Goal: Transaction & Acquisition: Book appointment/travel/reservation

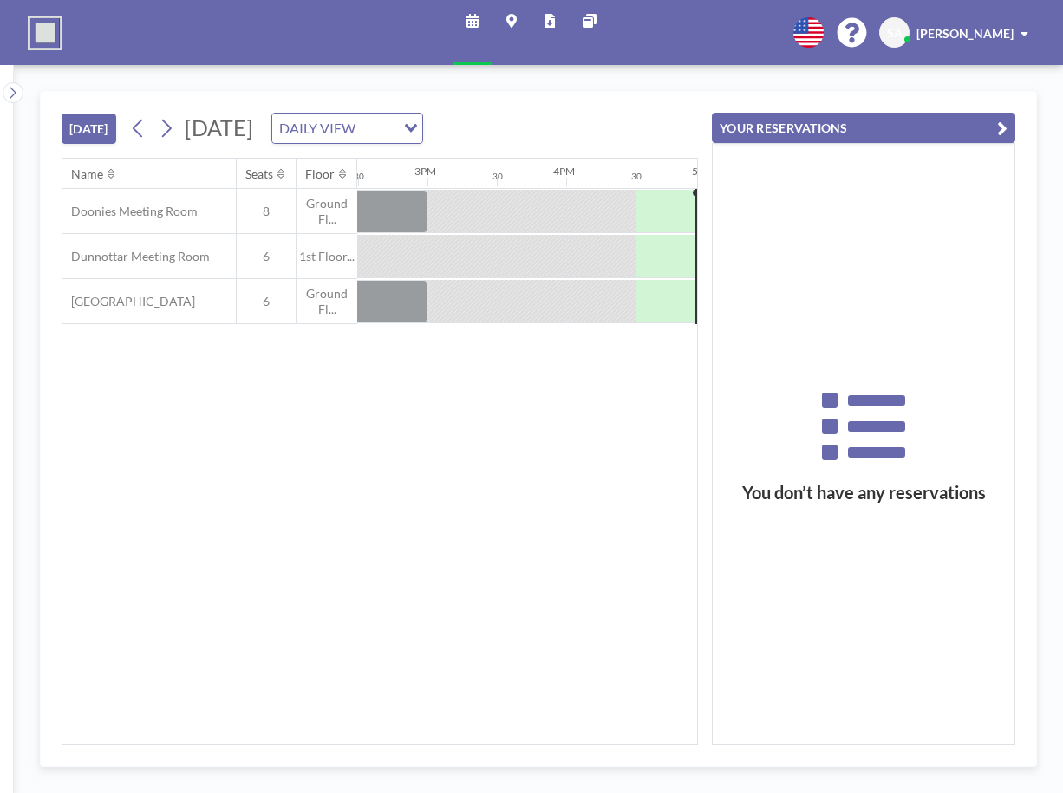
scroll to position [0, 2219]
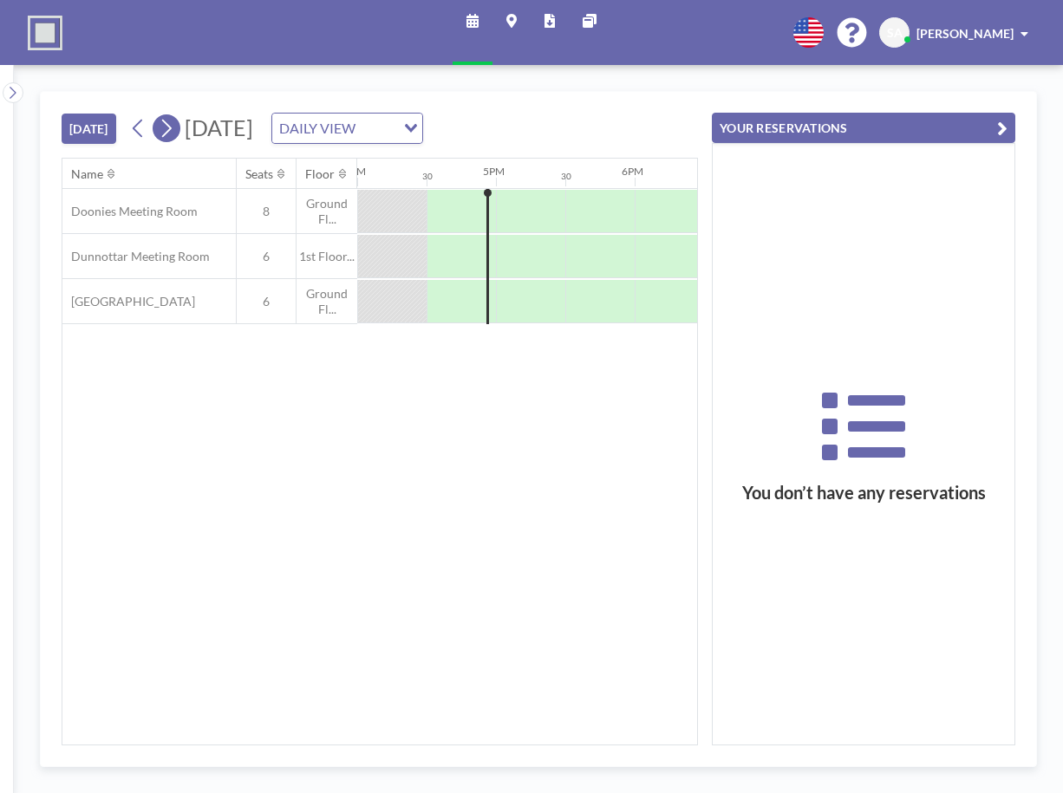
click at [174, 127] on icon at bounding box center [166, 128] width 16 height 26
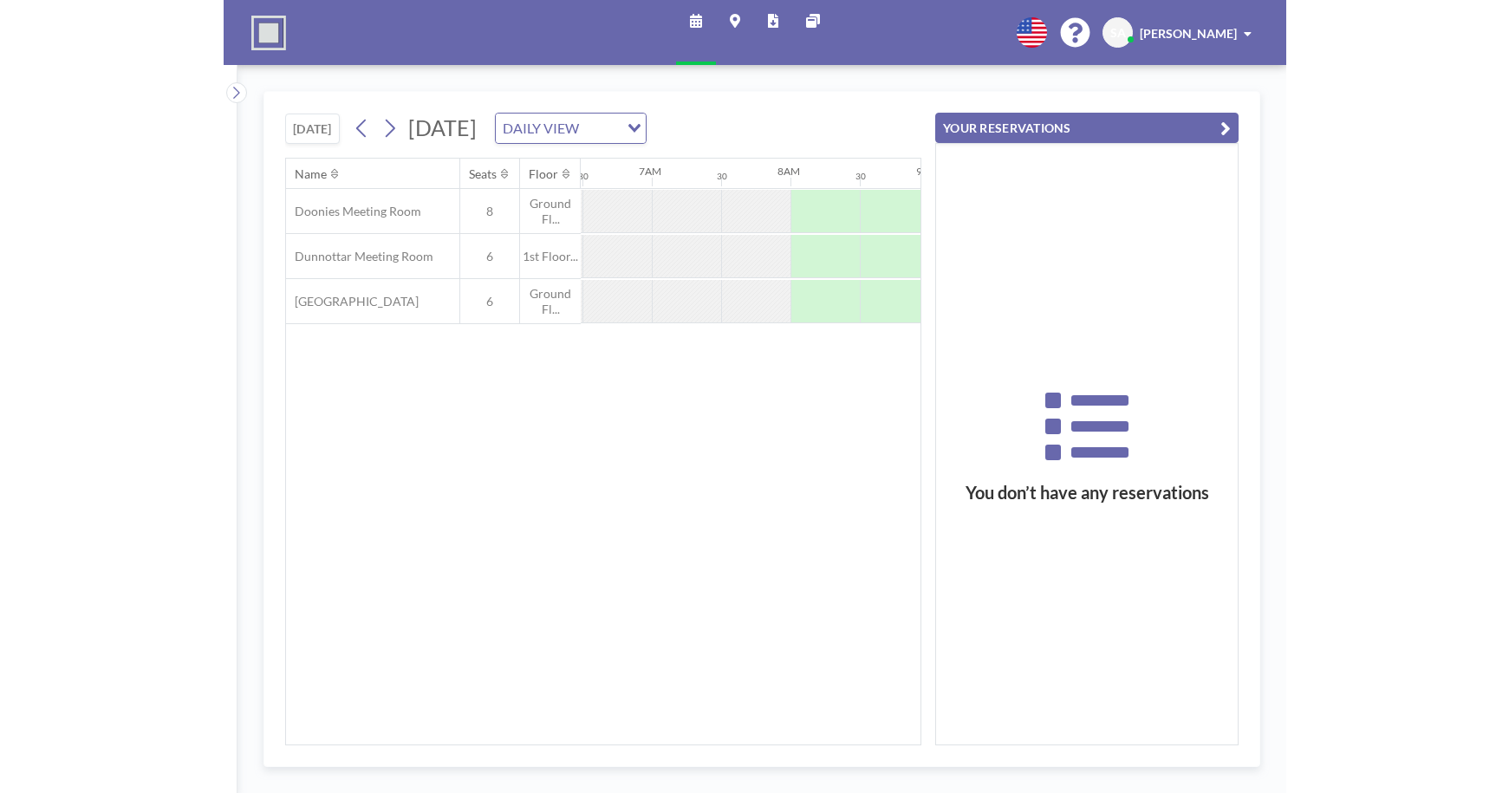
scroll to position [0, 1110]
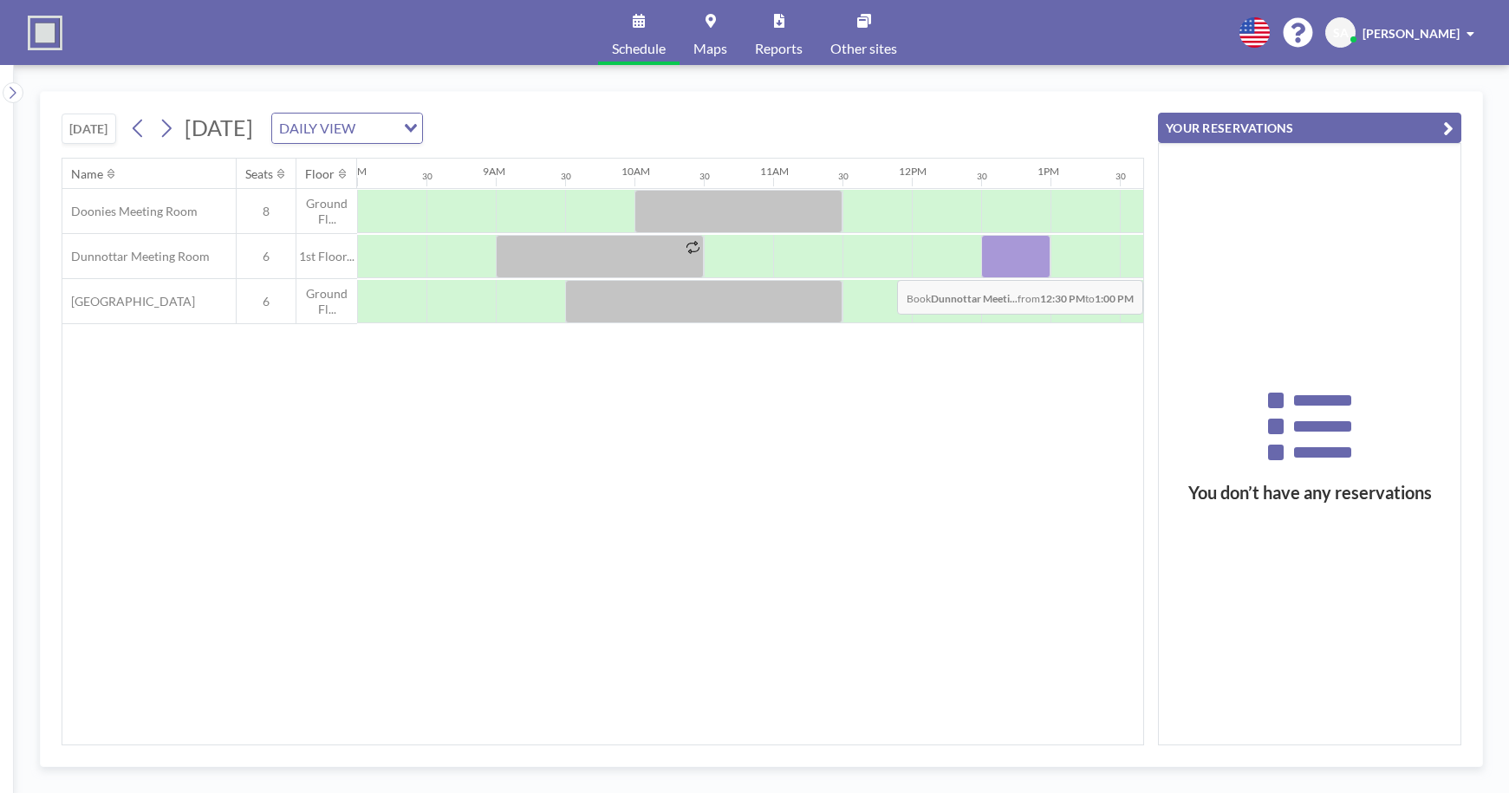
click at [1013, 267] on div at bounding box center [1015, 256] width 69 height 43
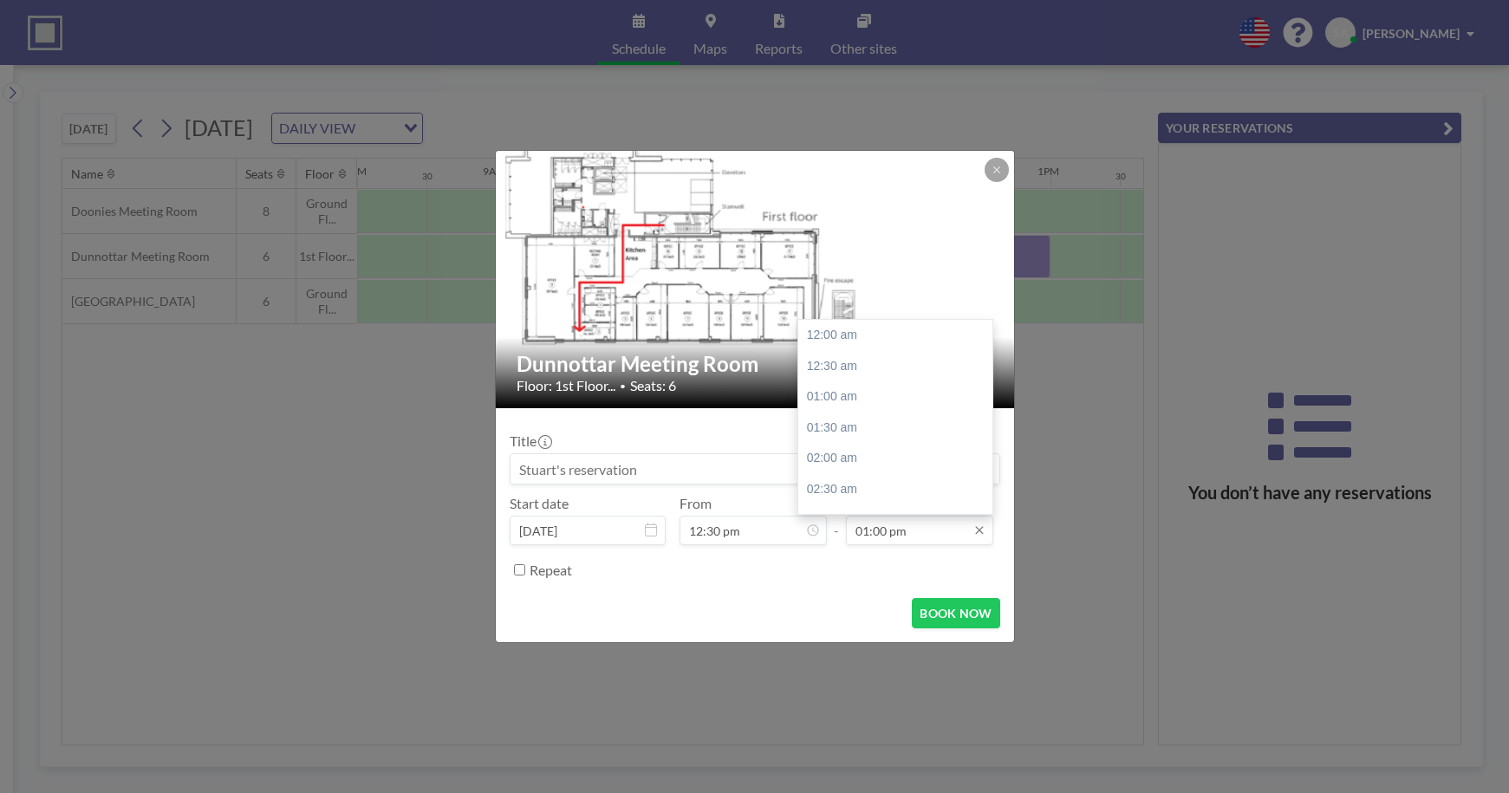
scroll to position [802, 0]
click at [894, 397] on div "02:00 pm" at bounding box center [899, 397] width 203 height 31
click at [876, 399] on div "01:30 pm" at bounding box center [899, 390] width 203 height 31
type input "01:30 pm"
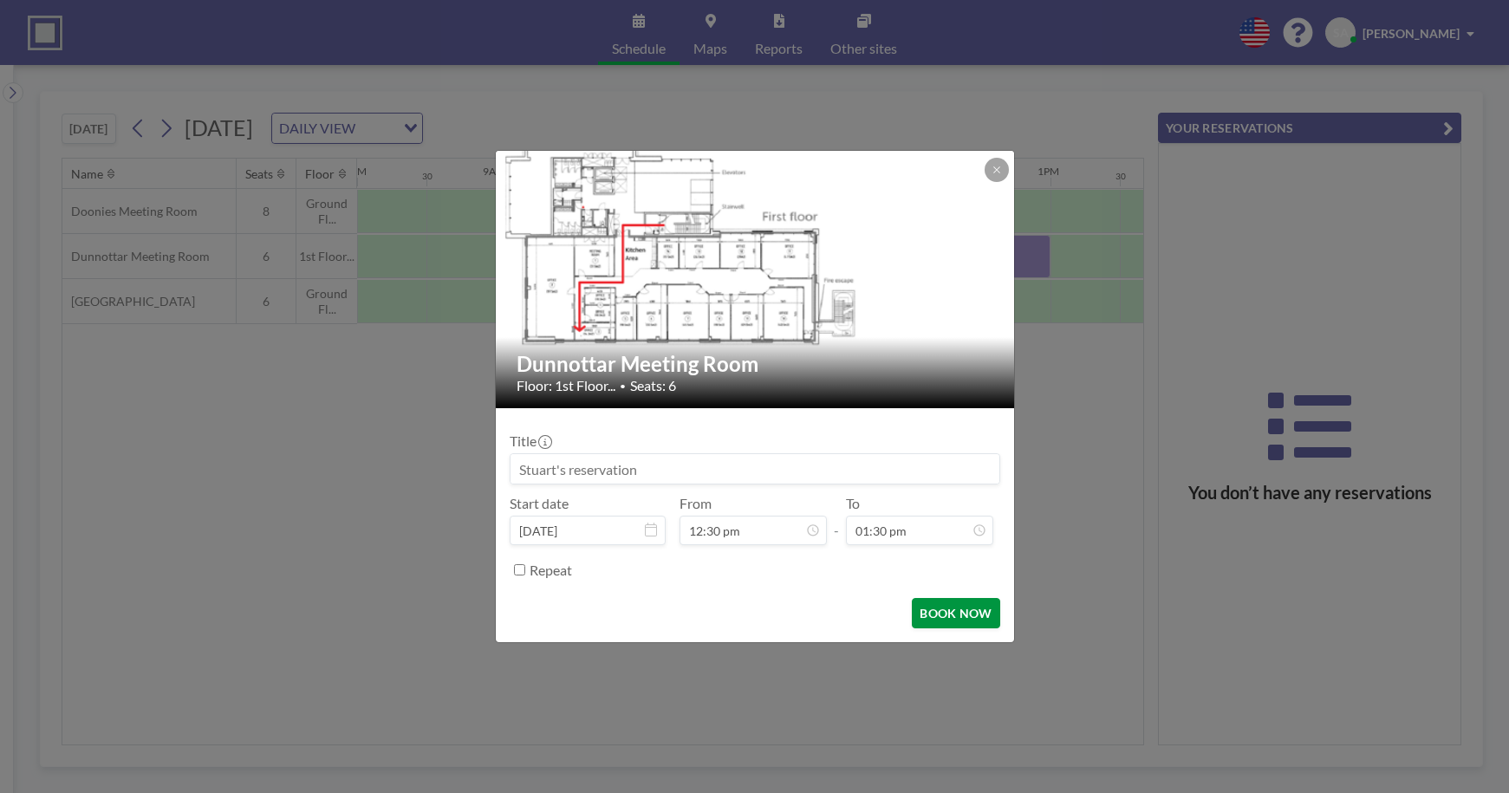
scroll to position [833, 0]
click at [955, 610] on button "BOOK NOW" at bounding box center [956, 613] width 88 height 30
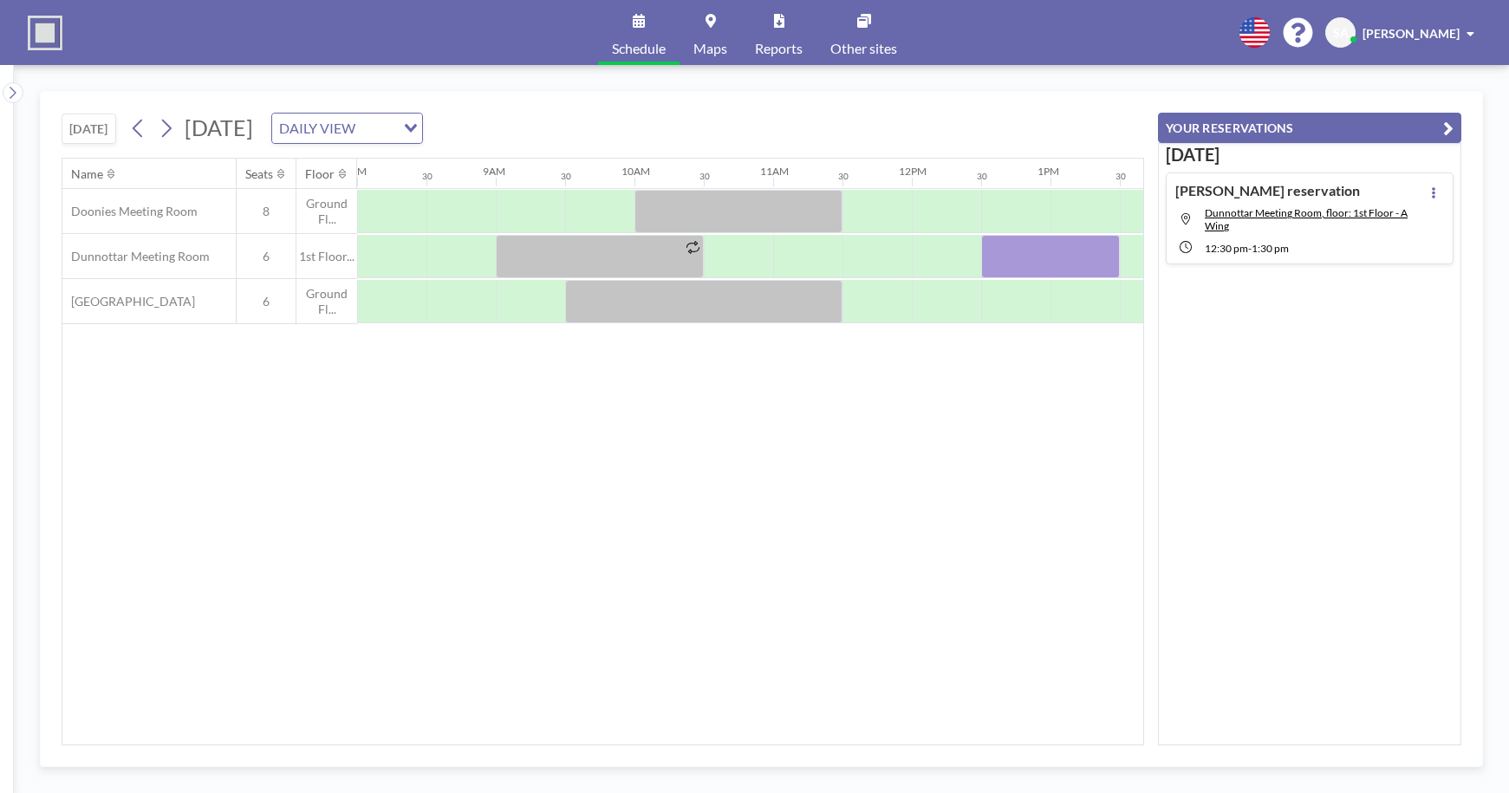
drag, startPoint x: 1044, startPoint y: 261, endPoint x: 987, endPoint y: 410, distance: 159.4
click at [987, 410] on div "Name Seats Floor 12AM 30 1AM 30 2AM 30 3AM 30 4AM 30 5AM 30 6AM 30 7AM 30 8AM 3…" at bounding box center [602, 452] width 1081 height 586
click at [1062, 187] on icon at bounding box center [1433, 192] width 7 height 11
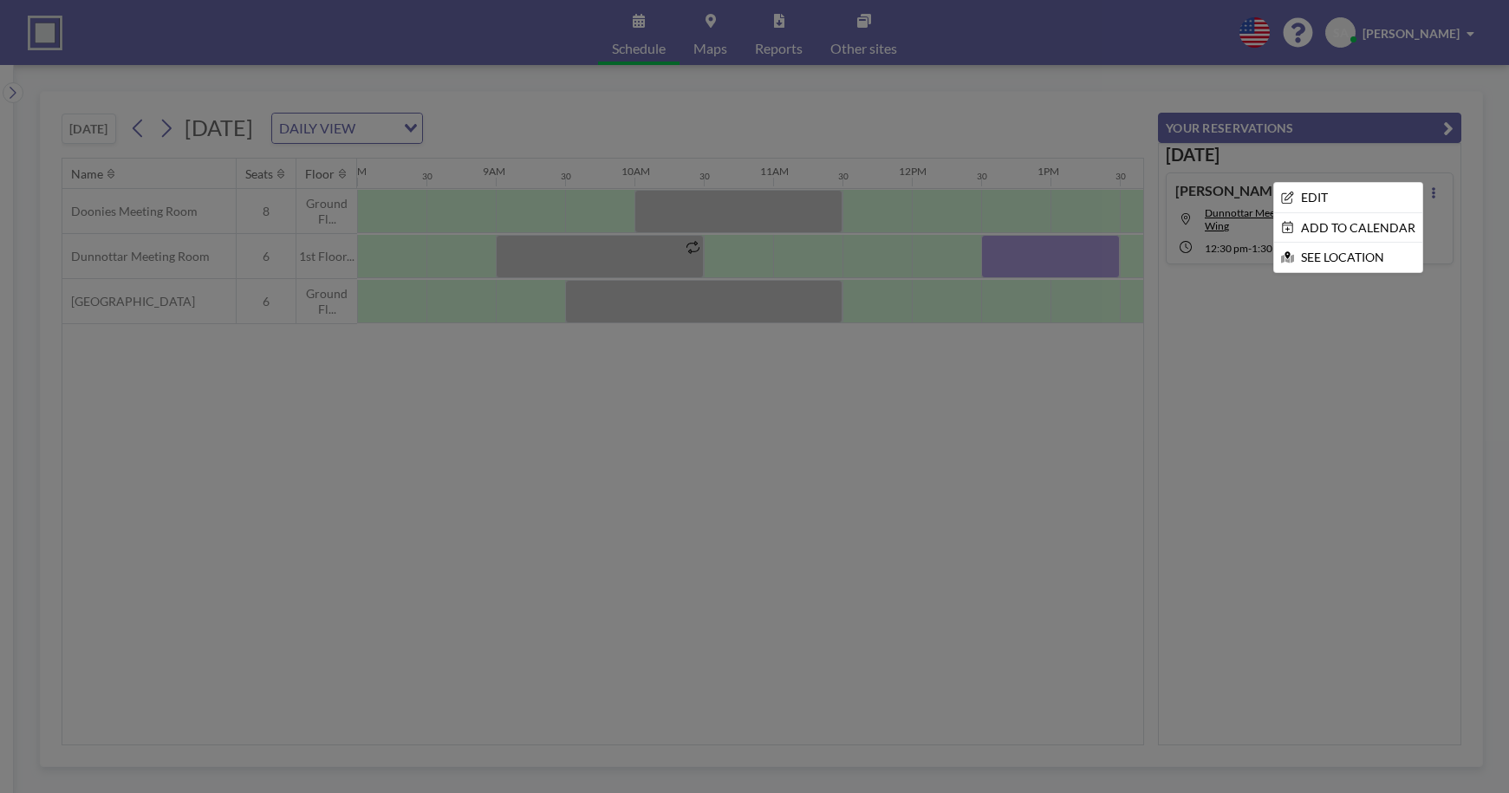
click at [1062, 373] on div at bounding box center [754, 396] width 1509 height 793
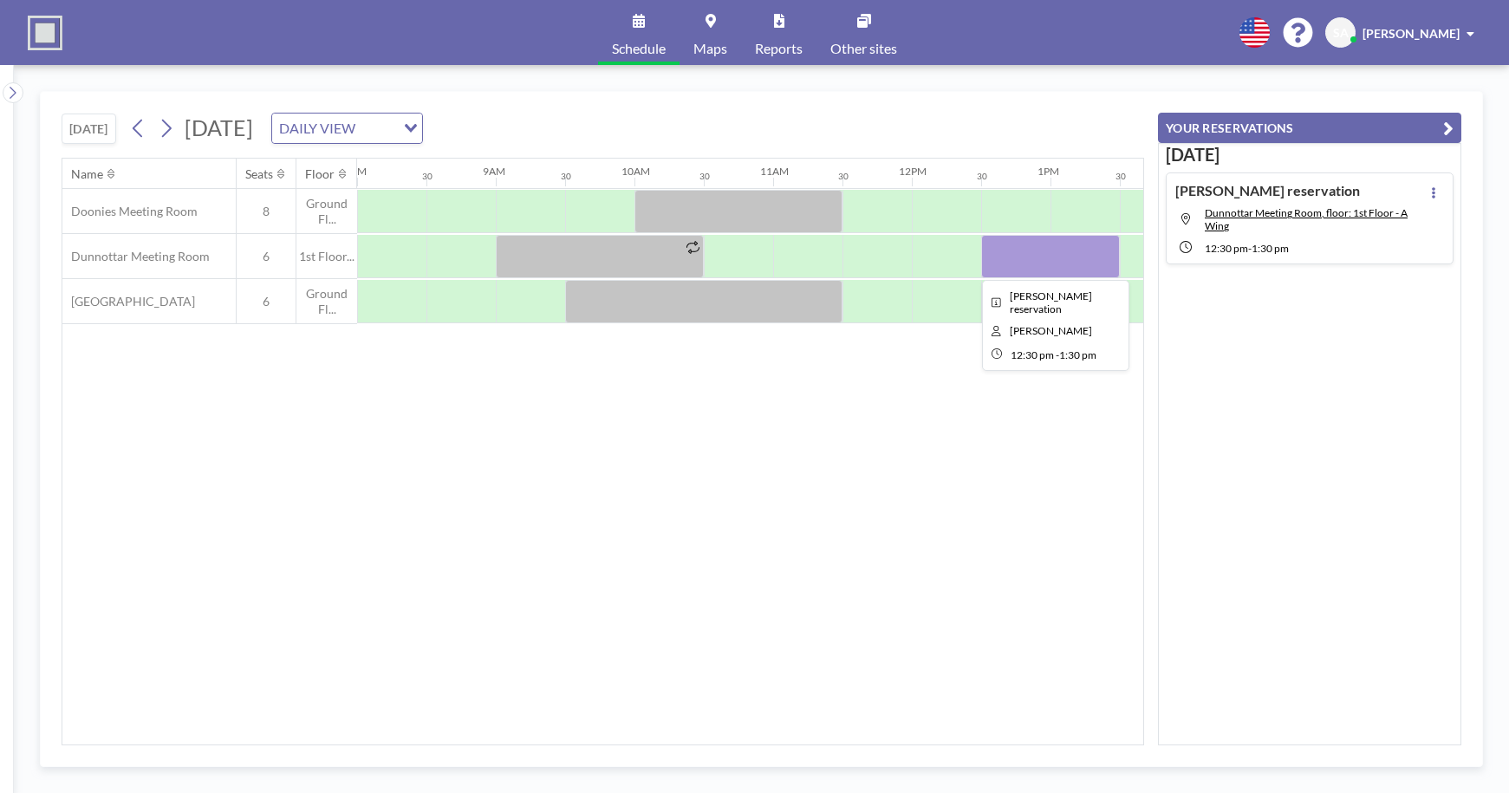
click at [1041, 262] on div at bounding box center [1050, 256] width 139 height 43
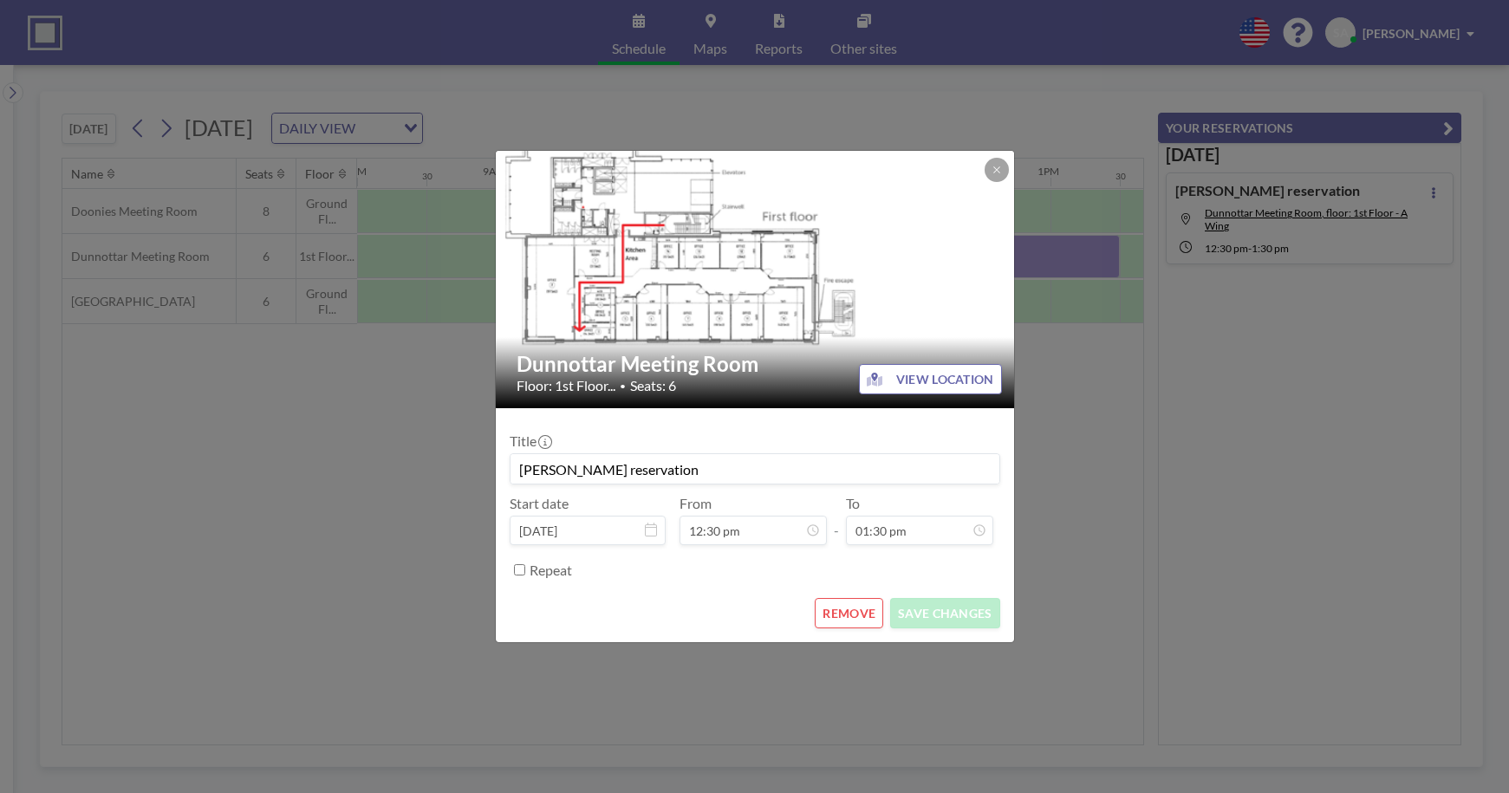
click at [857, 611] on button "REMOVE" at bounding box center [849, 613] width 68 height 30
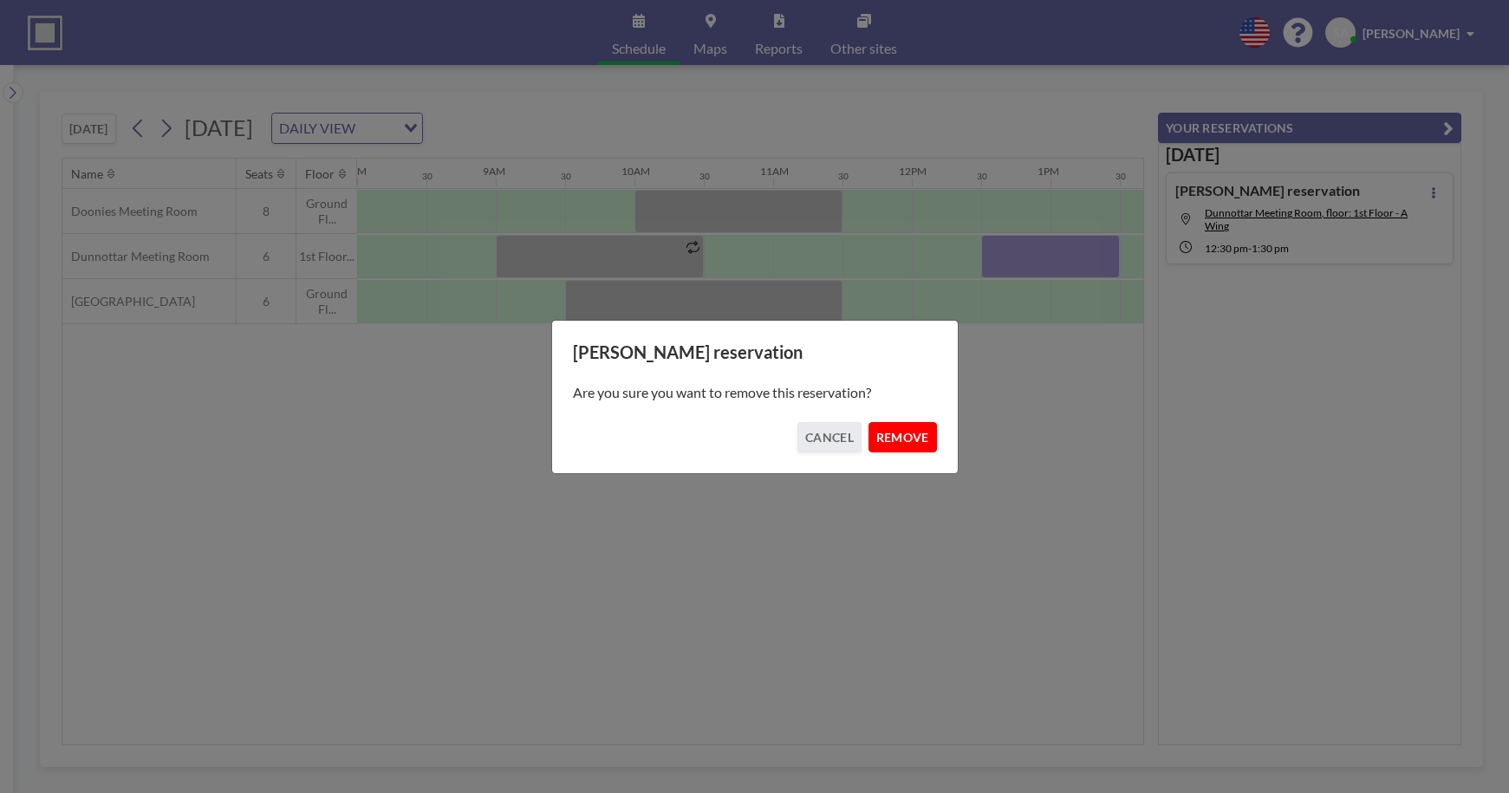
click at [897, 433] on button "REMOVE" at bounding box center [903, 437] width 68 height 30
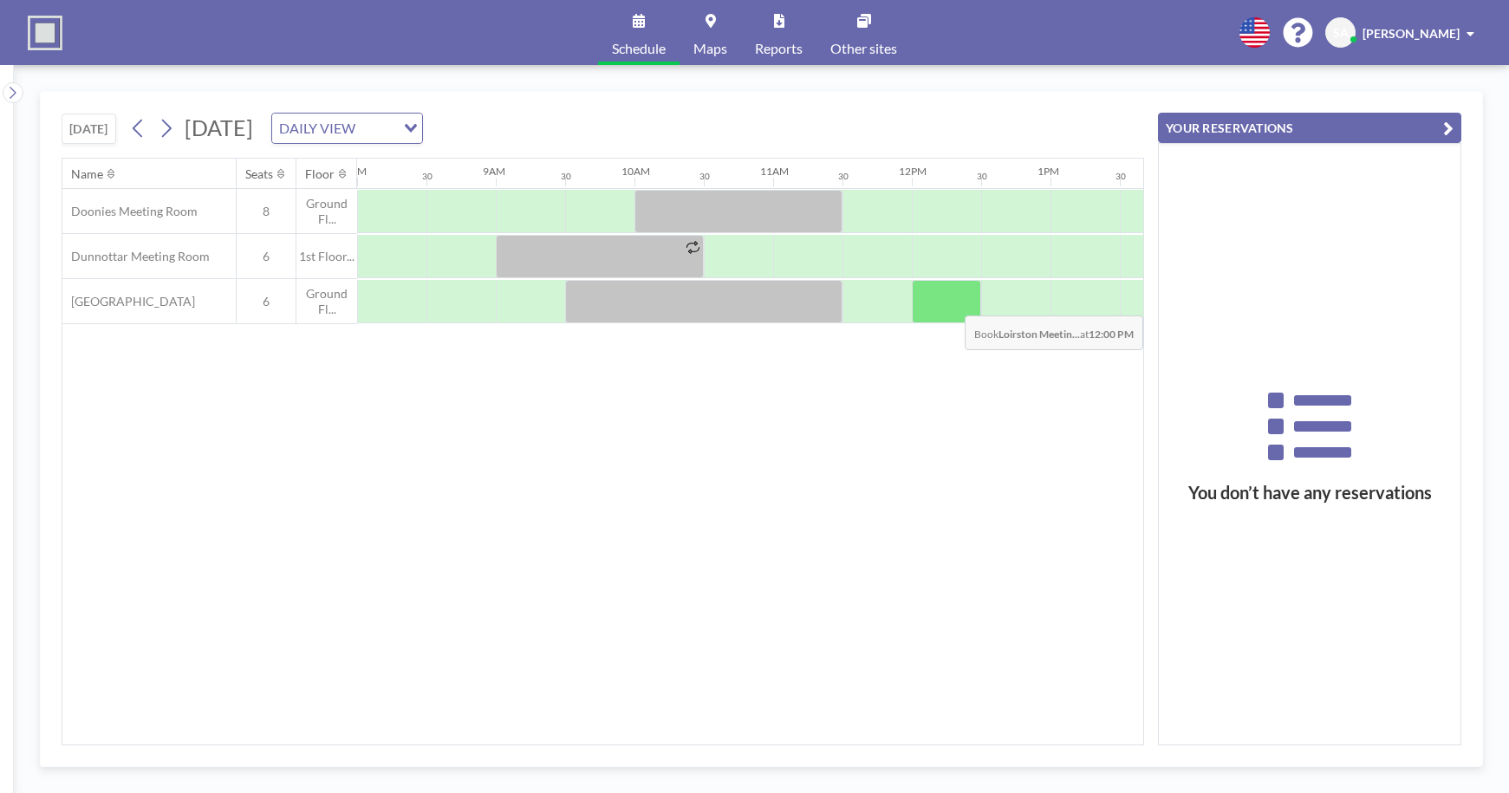
click at [955, 303] on div at bounding box center [946, 301] width 69 height 43
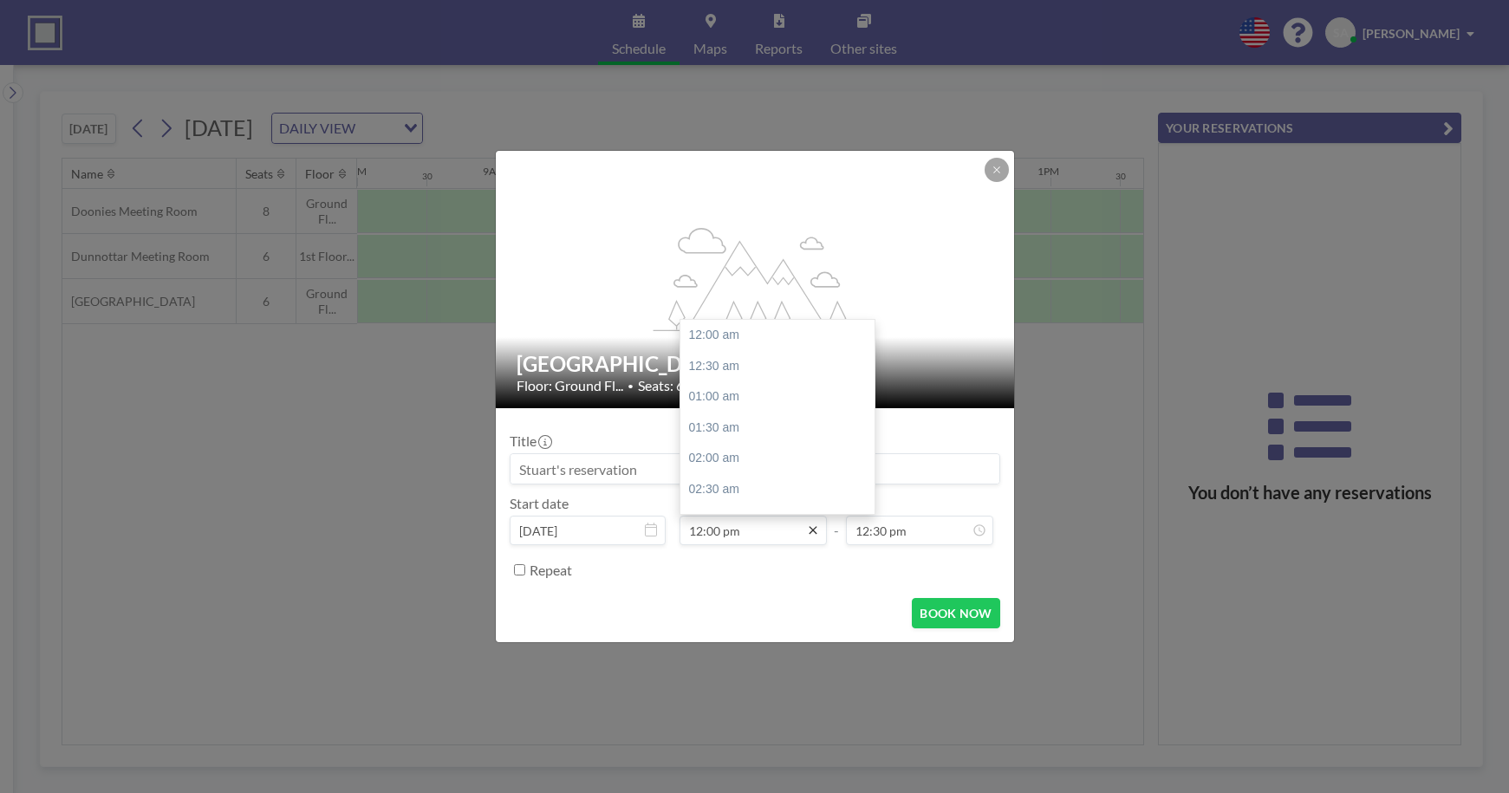
scroll to position [740, 0]
click at [747, 368] on div "12:30 pm" at bounding box center [782, 366] width 203 height 31
type input "12:30 pm"
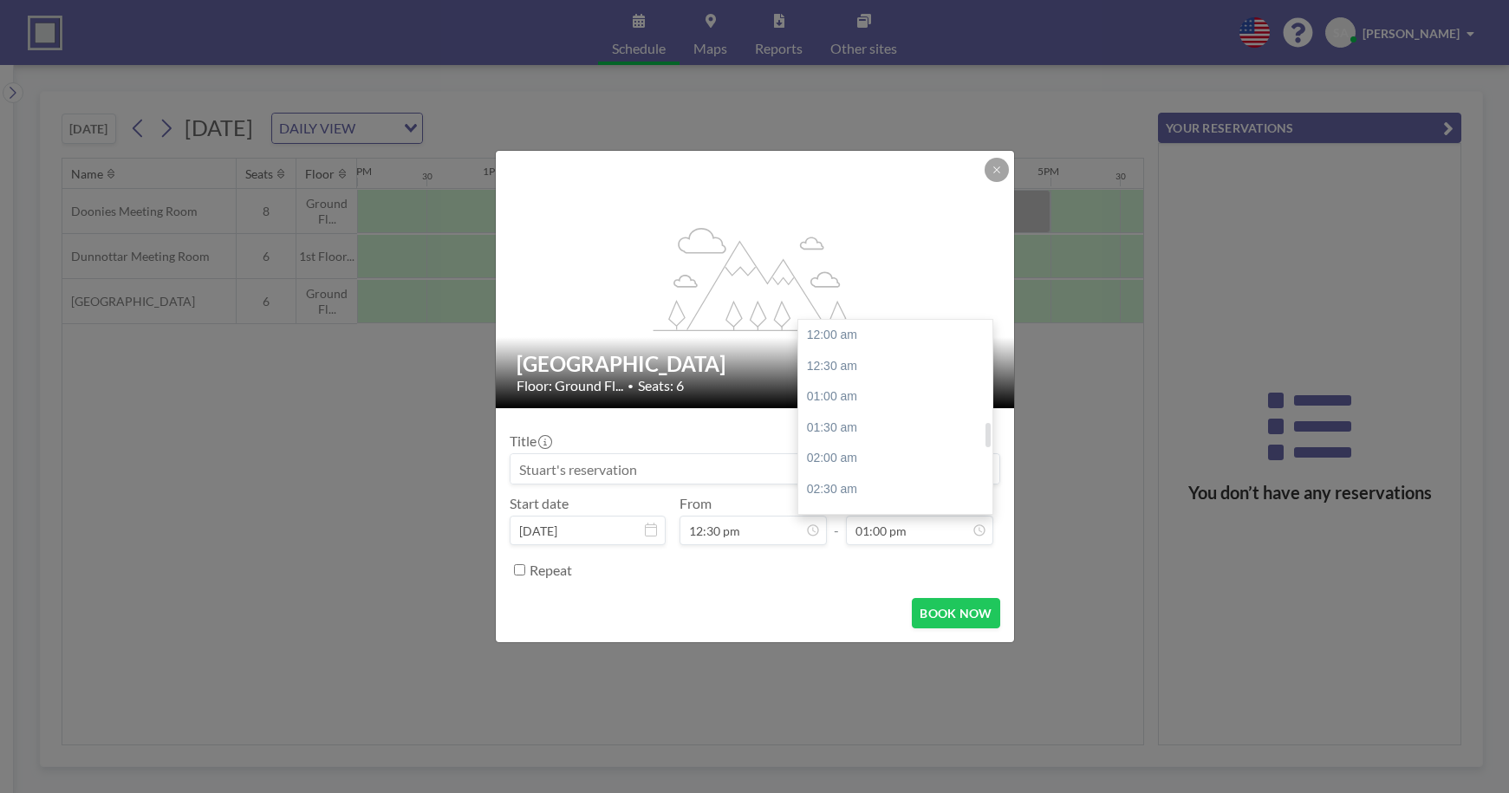
scroll to position [802, 0]
click at [885, 368] on div "01:30 pm" at bounding box center [899, 366] width 203 height 31
type input "01:30 pm"
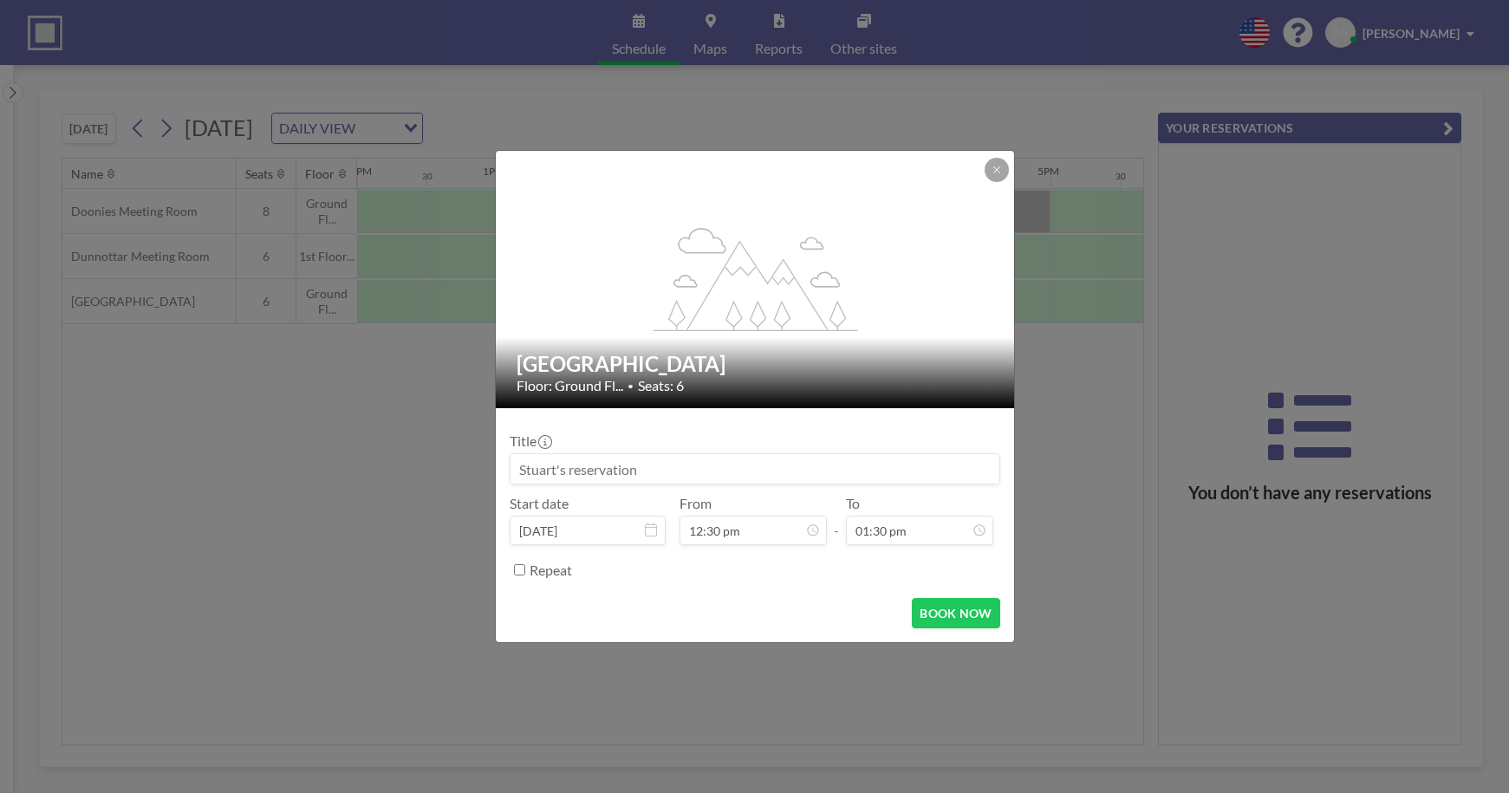
scroll to position [0, 0]
click at [959, 611] on button "BOOK NOW" at bounding box center [956, 613] width 88 height 30
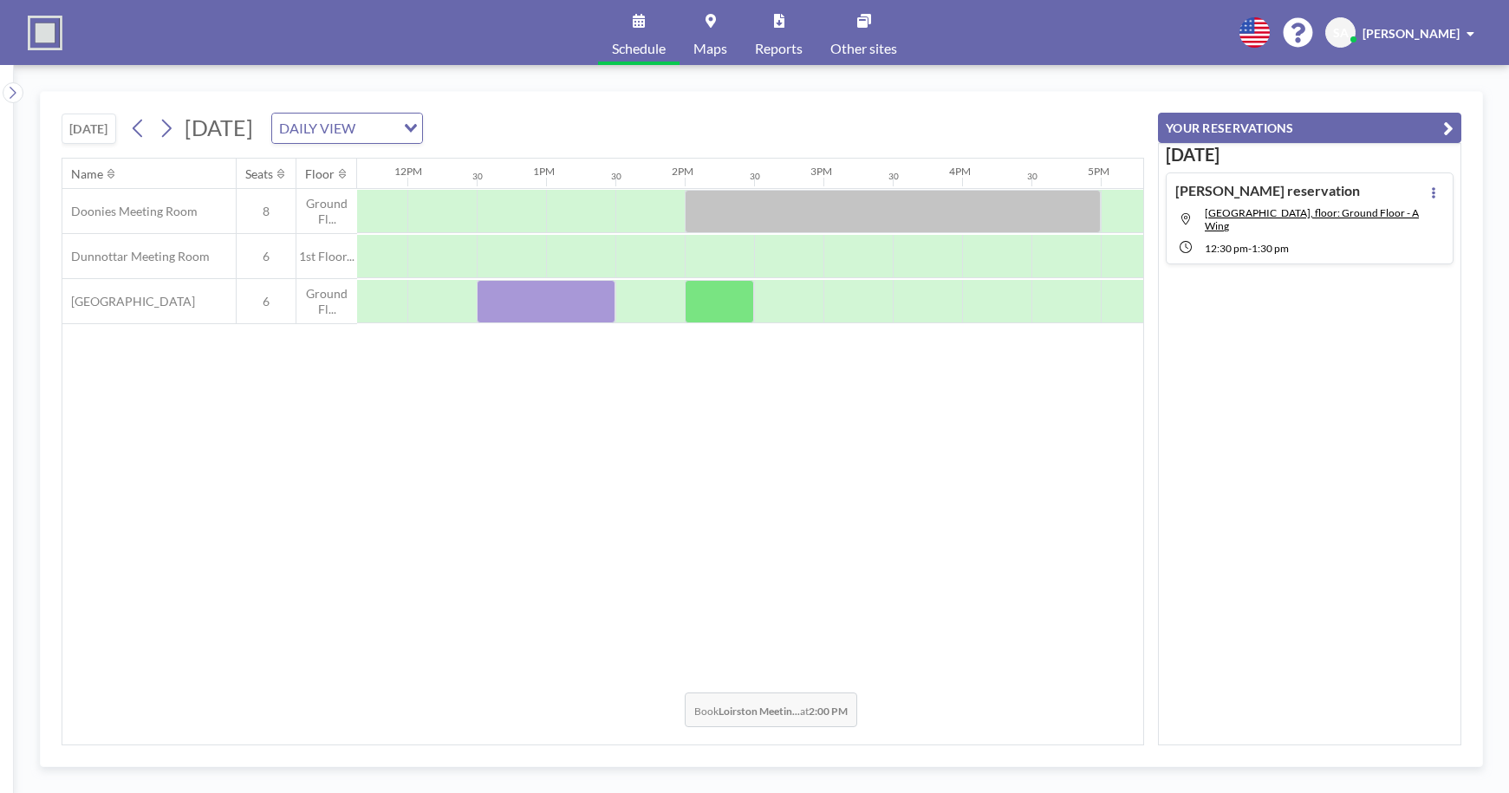
scroll to position [0, 1619]
